Goal: Information Seeking & Learning: Learn about a topic

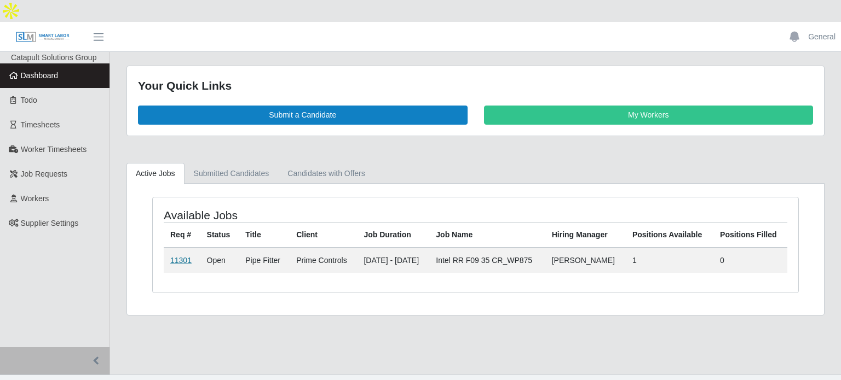
click at [184, 256] on link "11301" at bounding box center [180, 260] width 21 height 9
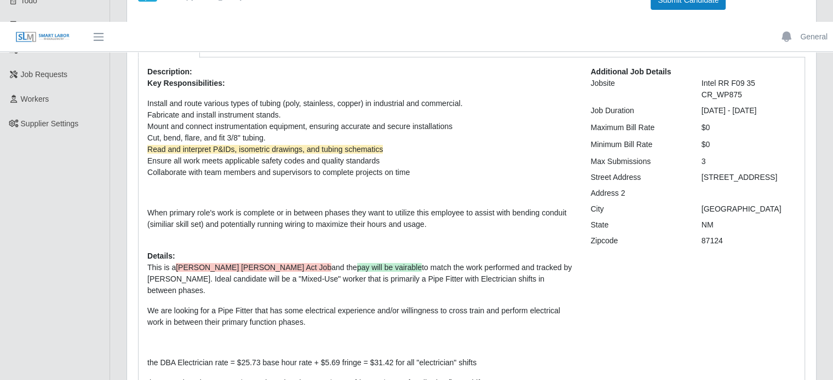
scroll to position [100, 0]
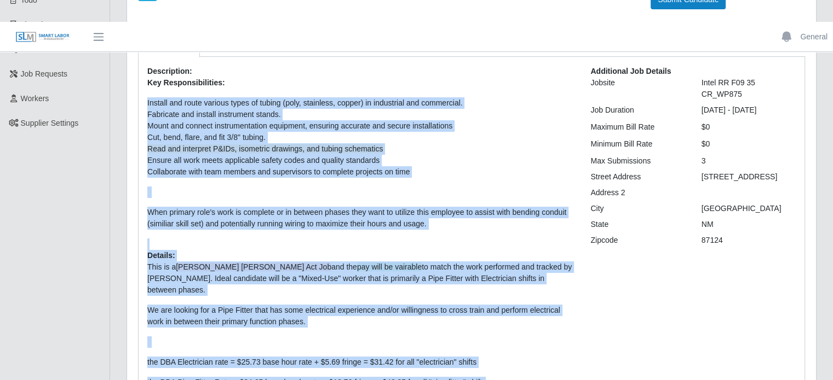
drag, startPoint x: 143, startPoint y: 78, endPoint x: 484, endPoint y: 345, distance: 433.1
click at [484, 345] on div "Description: Key Responsibilities: Install and route various types of tubing (p…" at bounding box center [360, 278] width 443 height 424
copy div "Loremip dol sitam consect adipi el seddoe (temp, incididun, utlabo) et dolorema…"
click at [559, 207] on p "When primary role's work is complete or in between phases they want to utilize …" at bounding box center [360, 218] width 426 height 23
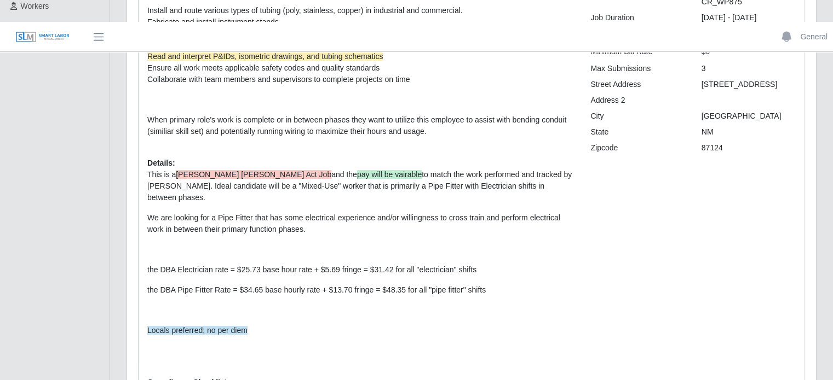
scroll to position [215, 0]
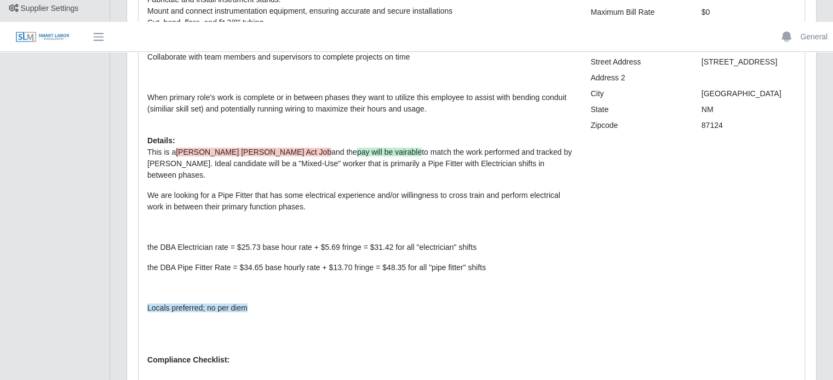
click at [354, 262] on p "the DBA Pipe Fitter Rate = $34.65 base hourly rate + $13.70 fringe = $48.35 for…" at bounding box center [360, 267] width 426 height 11
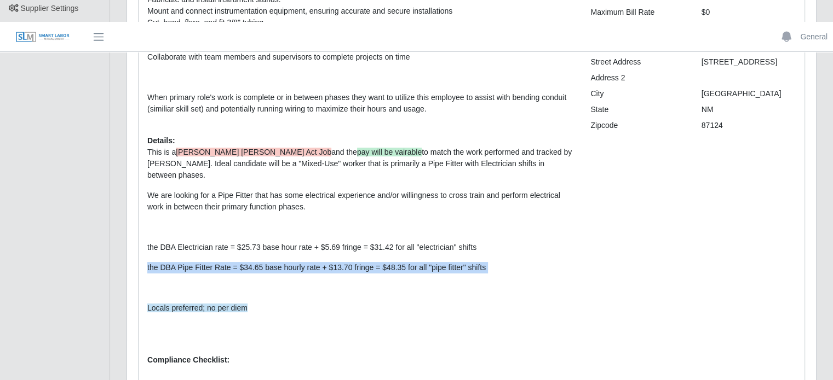
click at [354, 262] on p "the DBA Pipe Fitter Rate = $34.65 base hourly rate + $13.70 fringe = $48.35 for…" at bounding box center [360, 267] width 426 height 11
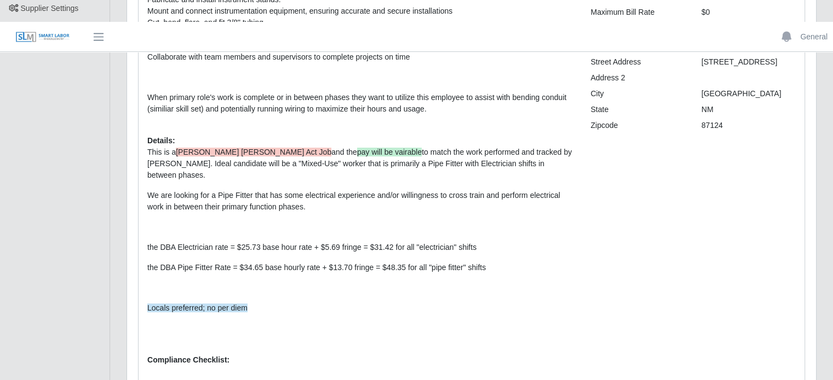
click at [314, 190] on p "We are looking for a Pipe Fitter that has some electrical experience and/or wil…" at bounding box center [360, 201] width 426 height 23
drag, startPoint x: 314, startPoint y: 175, endPoint x: 323, endPoint y: 175, distance: 8.8
click at [323, 190] on p "We are looking for a Pipe Fitter that has some electrical experience and/or wil…" at bounding box center [360, 201] width 426 height 23
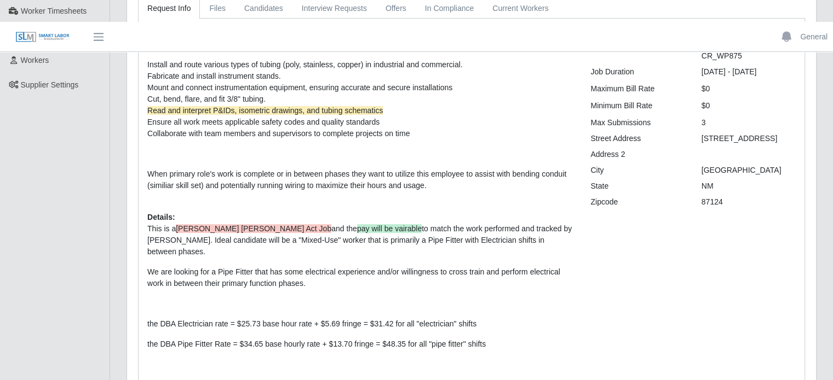
scroll to position [95, 0]
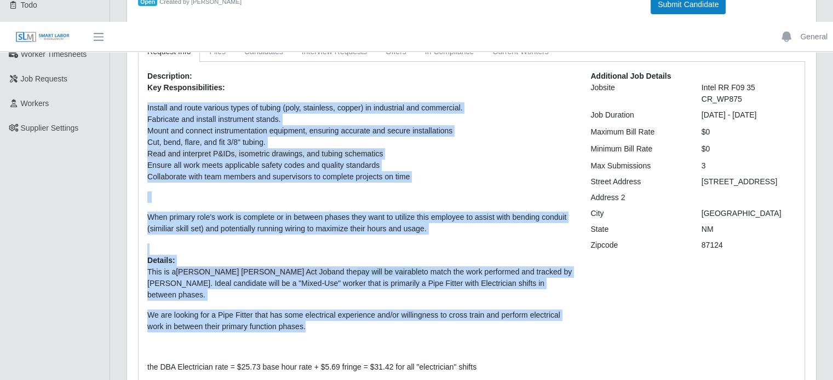
drag, startPoint x: 146, startPoint y: 84, endPoint x: 316, endPoint y: 296, distance: 271.7
click at [316, 296] on div "Description: Key Responsibilities: Install and route various types of tubing (p…" at bounding box center [360, 283] width 443 height 424
copy div "Loremip dol sitam consect adipi el seddoe (temp, incididun, utlabo) et dolorema…"
